Goal: Transaction & Acquisition: Purchase product/service

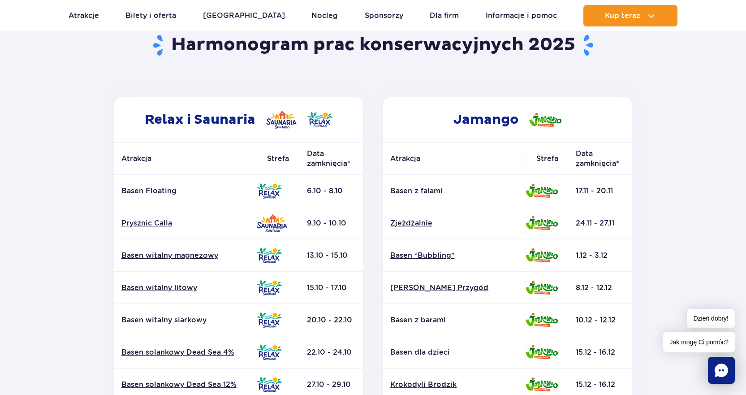
scroll to position [90, 0]
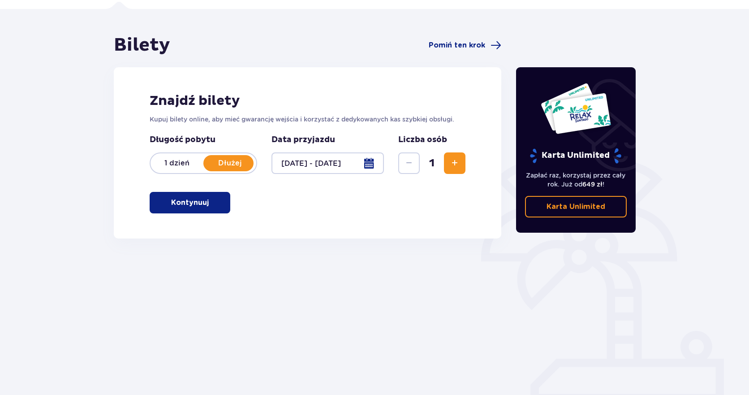
scroll to position [62, 0]
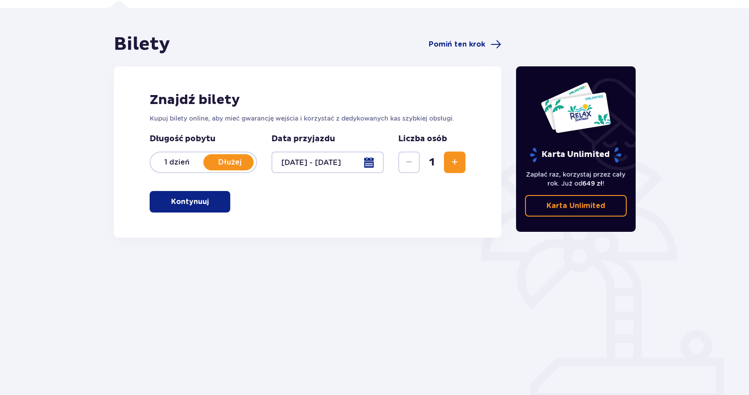
click at [193, 208] on button "Kontynuuj" at bounding box center [190, 202] width 81 height 22
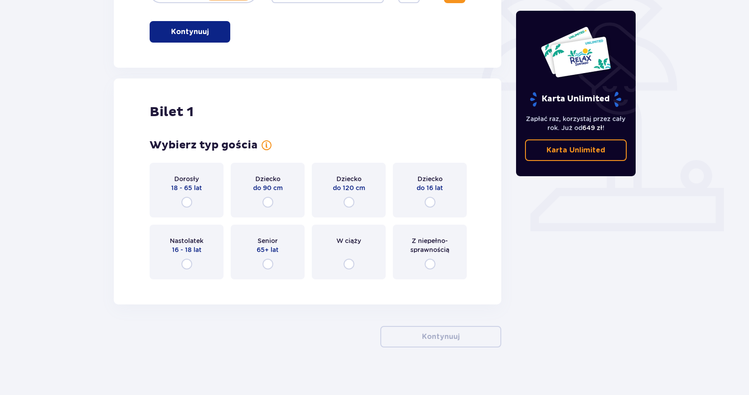
scroll to position [238, 0]
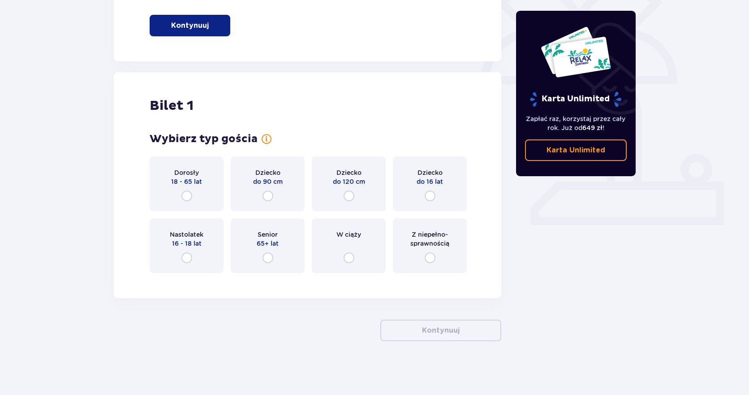
click at [185, 202] on div "Dorosły 18 - 65 lat" at bounding box center [187, 183] width 74 height 55
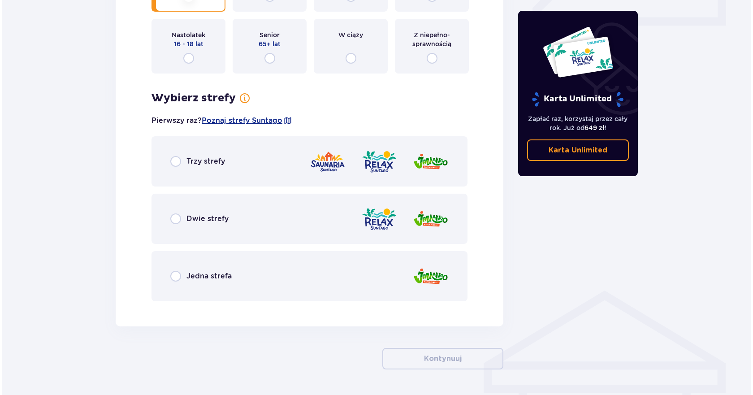
scroll to position [465, 0]
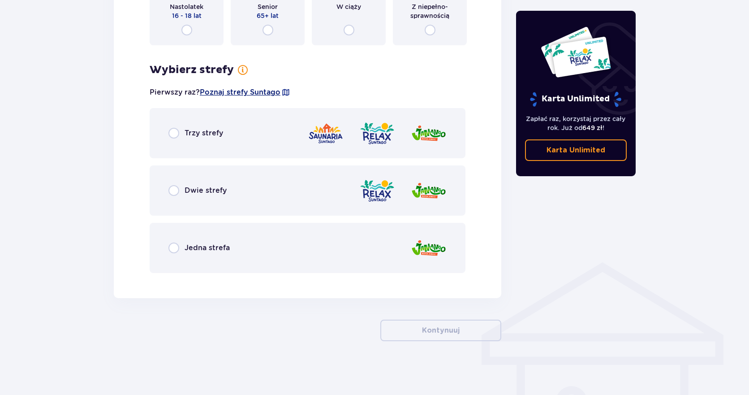
click at [272, 92] on span "Poznaj strefy Suntago" at bounding box center [240, 92] width 81 height 10
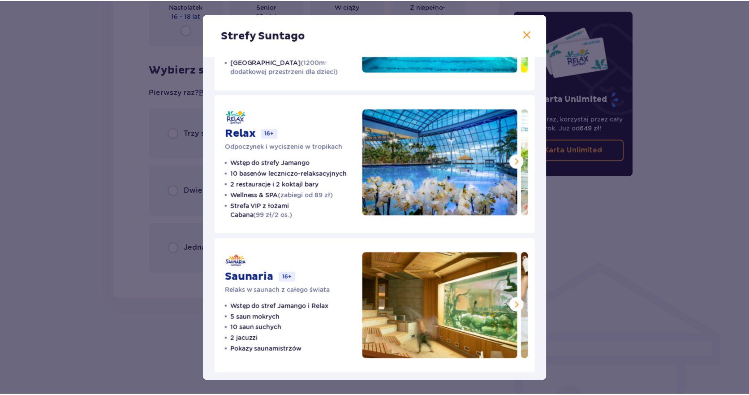
scroll to position [120, 0]
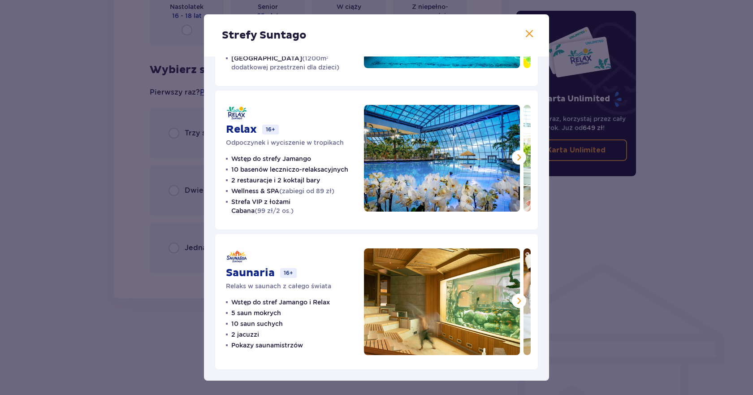
click at [93, 238] on div "Strefy Suntago Jamango Wodna rozrywka dla całej rodziny 35 zjeżdżalni 7 basenów…" at bounding box center [376, 197] width 753 height 395
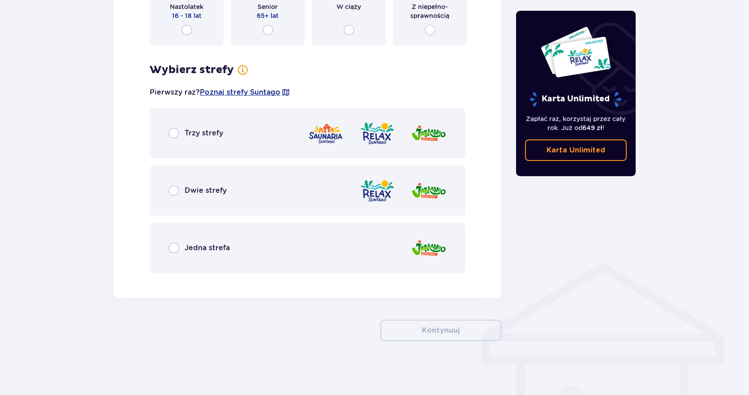
click at [191, 123] on div "Trzy strefy" at bounding box center [308, 133] width 316 height 50
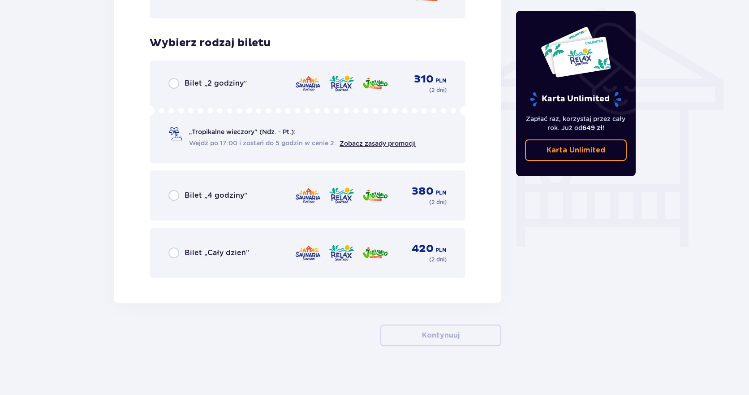
scroll to position [725, 0]
